Goal: Information Seeking & Learning: Find specific fact

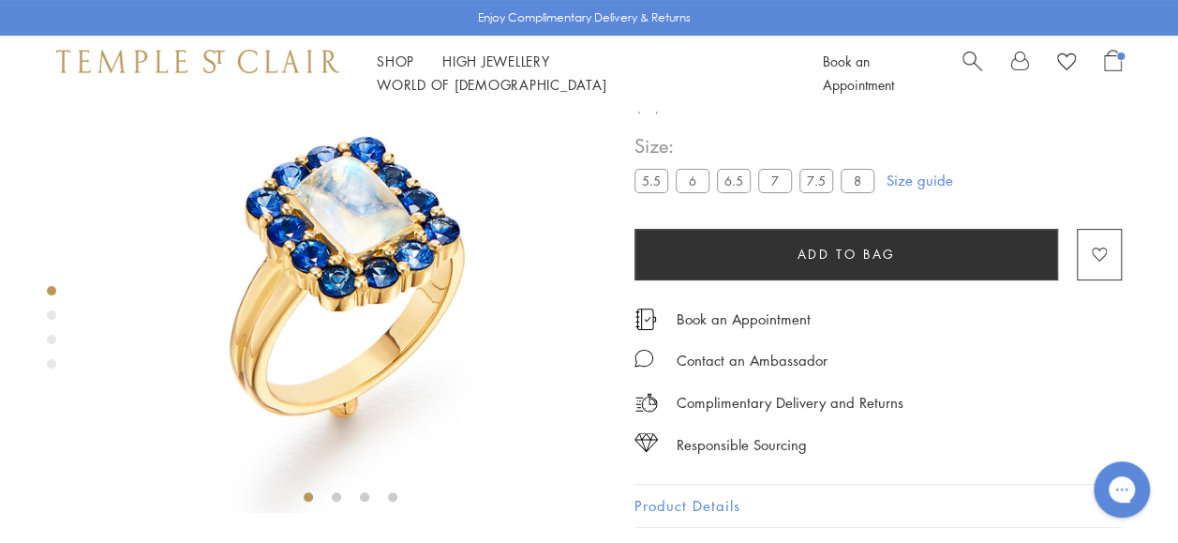
click at [965, 69] on span "Search" at bounding box center [972, 60] width 20 height 20
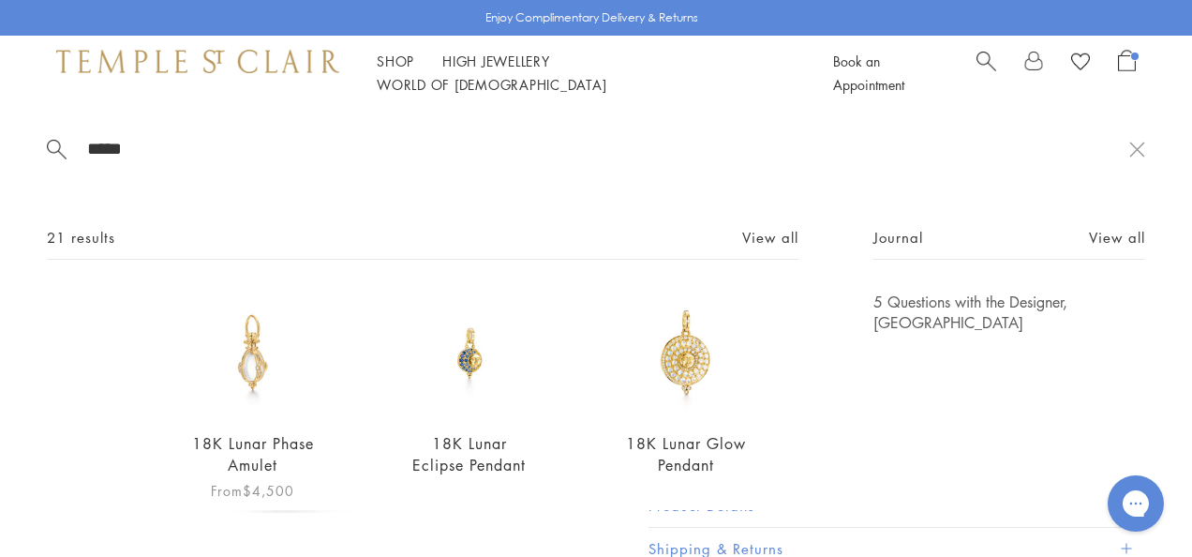
type input "*****"
click at [261, 360] on img at bounding box center [252, 352] width 123 height 123
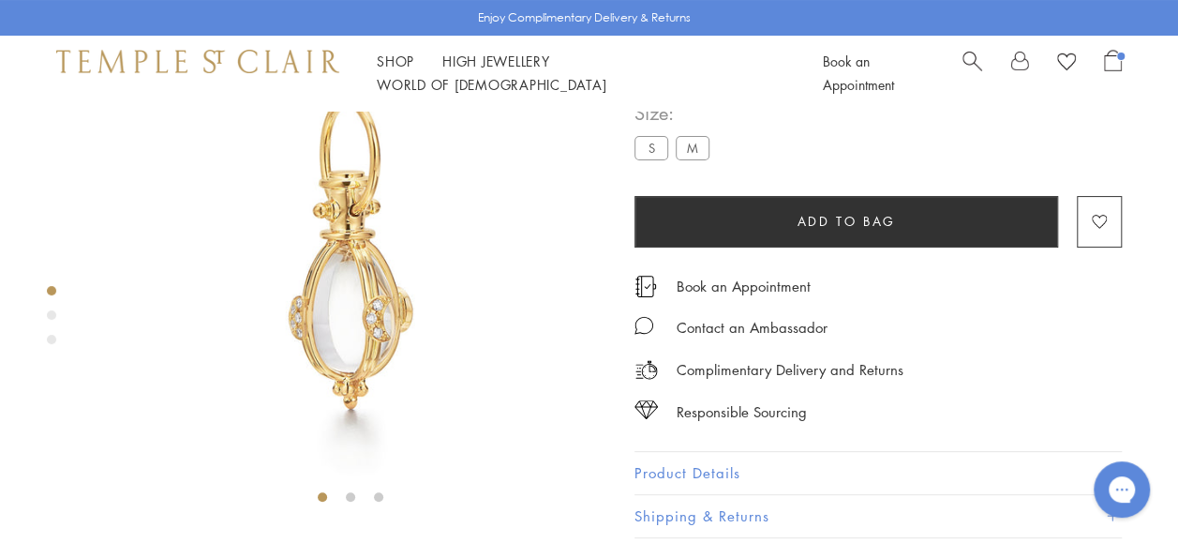
click at [654, 474] on button "Product Details" at bounding box center [877, 473] width 487 height 42
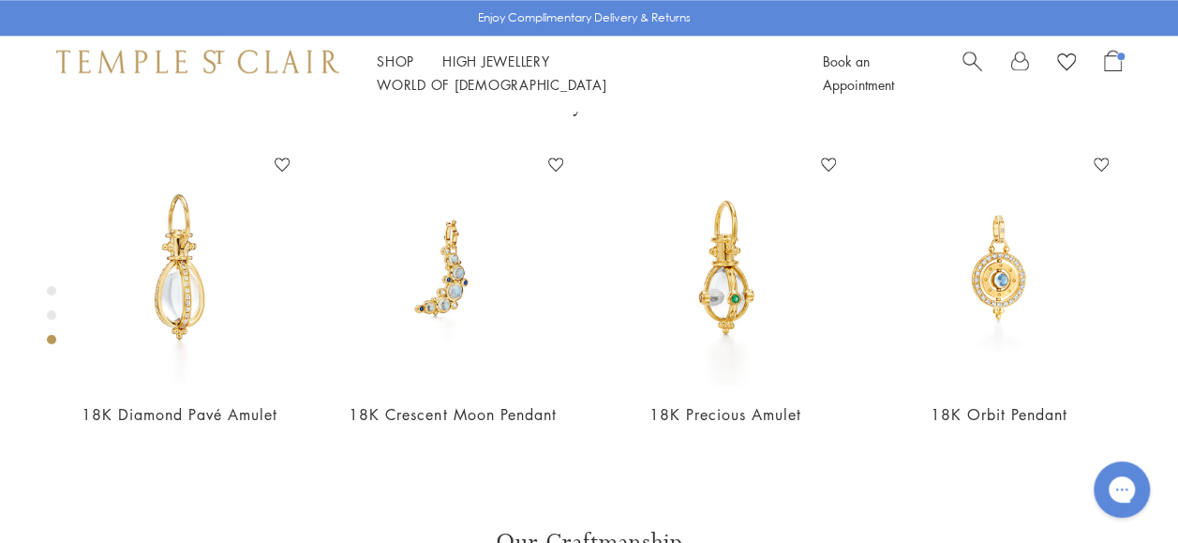
scroll to position [1096, 0]
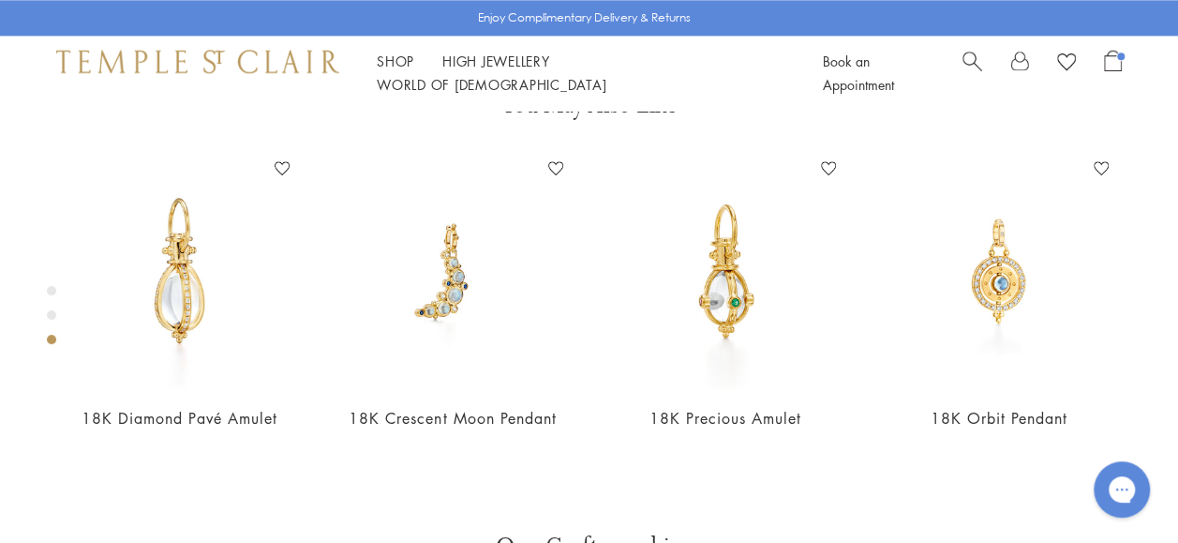
drag, startPoint x: 665, startPoint y: 395, endPoint x: 783, endPoint y: 390, distance: 118.2
drag, startPoint x: 783, startPoint y: 390, endPoint x: 709, endPoint y: 394, distance: 74.1
copy span "P51808-E11PVLUN"
